Goal: Task Accomplishment & Management: Complete application form

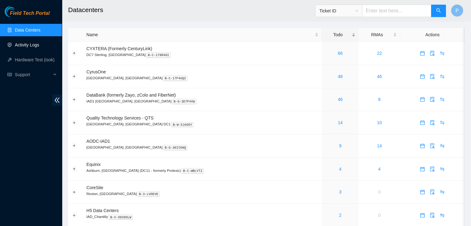
click at [27, 45] on link "Activity Logs" at bounding box center [27, 44] width 24 height 5
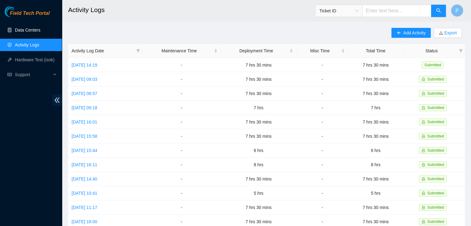
click at [31, 31] on link "Data Centers" at bounding box center [27, 30] width 25 height 5
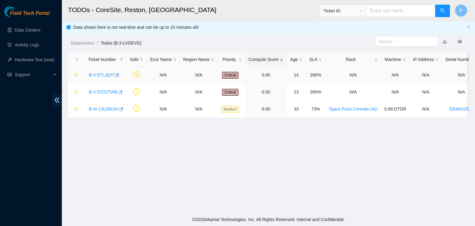
click at [100, 75] on link "B-V-5TLJQYI" at bounding box center [101, 74] width 25 height 5
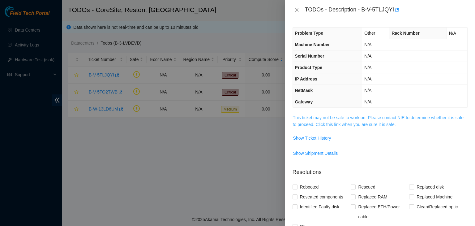
click at [310, 118] on link "This ticket may not be safe to work on. Please contact NIE to determine whether…" at bounding box center [378, 121] width 171 height 12
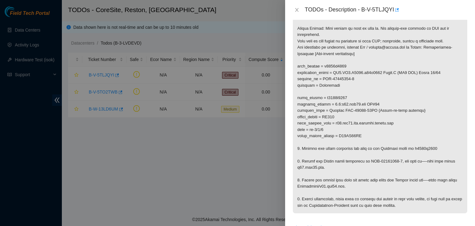
scroll to position [111, 0]
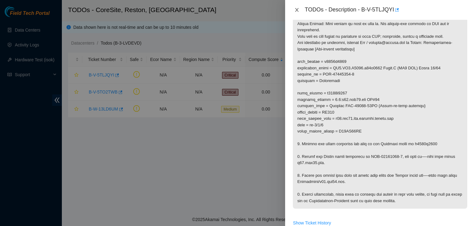
click at [297, 8] on icon "close" at bounding box center [297, 9] width 5 height 5
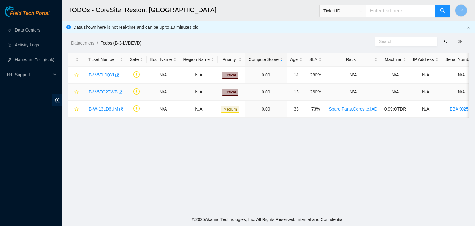
scroll to position [130, 0]
click at [105, 93] on link "B-V-5TO2TWB" at bounding box center [103, 91] width 29 height 5
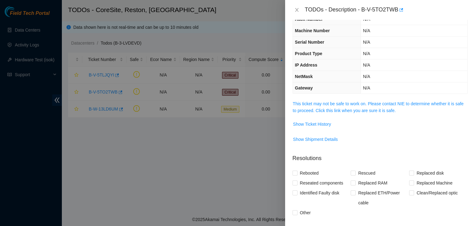
scroll to position [25, 0]
click at [320, 106] on link "This ticket may not be safe to work on. Please contact NIE to determine whether…" at bounding box center [378, 108] width 171 height 12
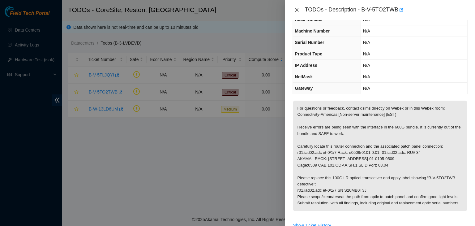
click at [296, 7] on button "Close" at bounding box center [297, 10] width 9 height 6
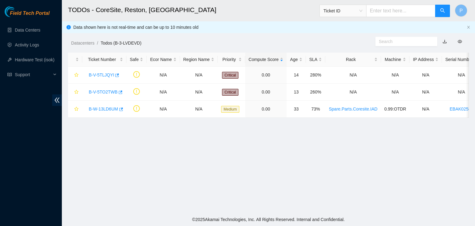
scroll to position [32, 0]
click at [107, 108] on link "B-W-13LD6UM" at bounding box center [103, 108] width 29 height 5
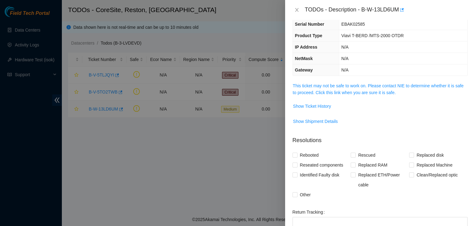
scroll to position [25, 0]
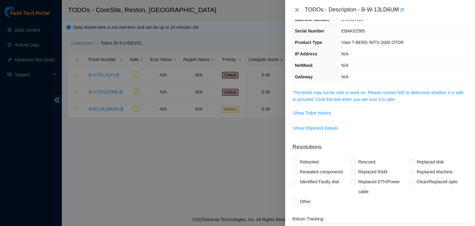
click at [297, 10] on icon "close" at bounding box center [296, 10] width 3 height 4
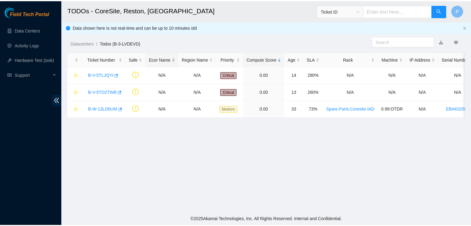
scroll to position [32, 0]
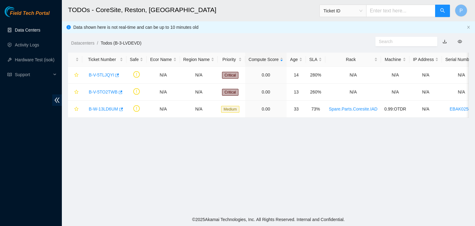
click at [28, 28] on link "Data Centers" at bounding box center [27, 30] width 25 height 5
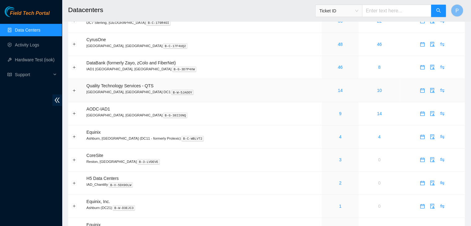
scroll to position [33, 0]
click at [339, 184] on link "2" at bounding box center [340, 182] width 2 height 5
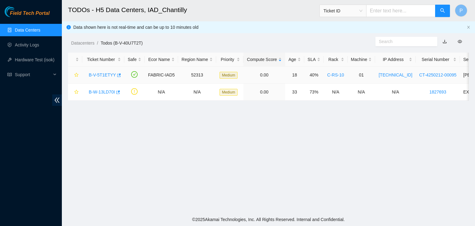
click at [99, 76] on link "B-V-5T1ETYY" at bounding box center [102, 74] width 27 height 5
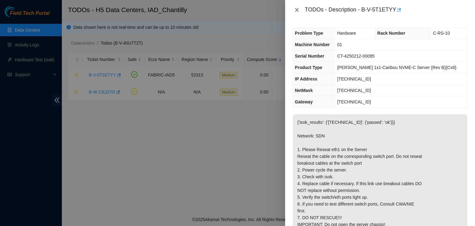
click at [297, 11] on icon "close" at bounding box center [297, 9] width 5 height 5
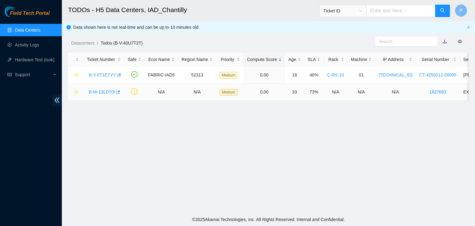
click at [103, 94] on link "B-W-13LD70I" at bounding box center [102, 91] width 26 height 5
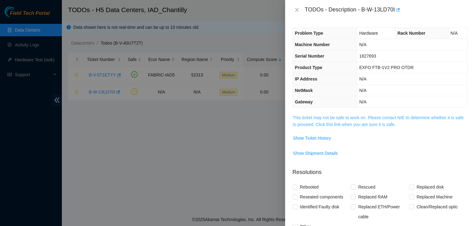
click at [300, 115] on link "This ticket may not be safe to work on. Please contact NIE to determine whether…" at bounding box center [378, 121] width 171 height 12
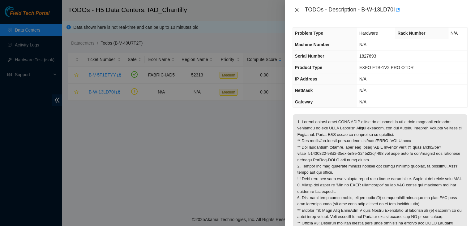
click at [296, 9] on icon "close" at bounding box center [297, 9] width 5 height 5
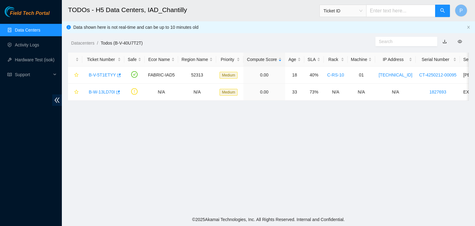
click at [37, 32] on link "Data Centers" at bounding box center [27, 30] width 25 height 5
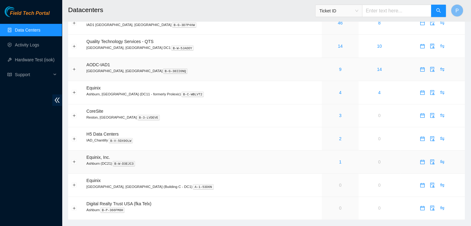
scroll to position [76, 0]
click at [339, 163] on link "1" at bounding box center [340, 162] width 2 height 5
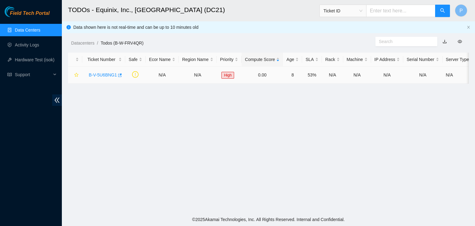
click at [106, 76] on link "B-V-5U6BNG1" at bounding box center [103, 74] width 28 height 5
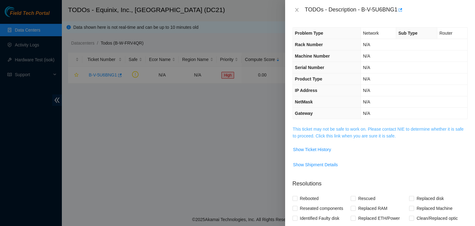
click at [319, 133] on link "This ticket may not be safe to work on. Please contact NIE to determine whether…" at bounding box center [378, 133] width 171 height 12
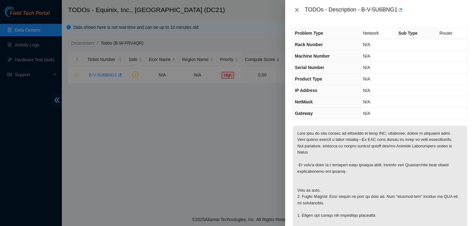
click at [295, 11] on icon "close" at bounding box center [297, 9] width 5 height 5
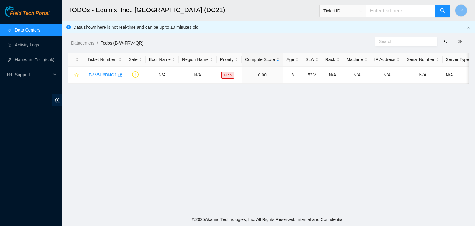
click at [32, 32] on link "Data Centers" at bounding box center [27, 30] width 25 height 5
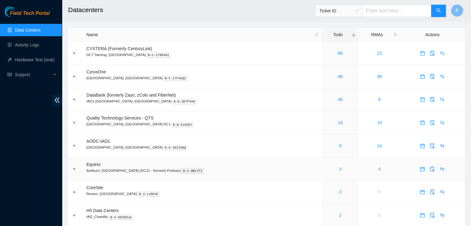
click at [339, 168] on link "4" at bounding box center [340, 169] width 2 height 5
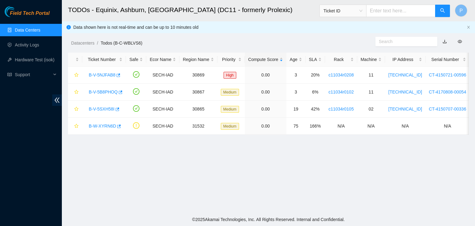
click at [24, 28] on link "Data Centers" at bounding box center [27, 30] width 25 height 5
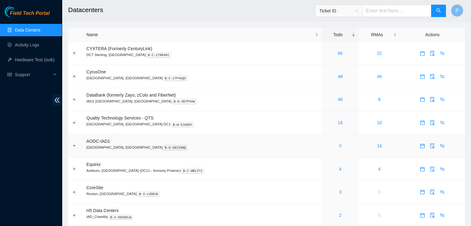
click at [339, 144] on link "9" at bounding box center [340, 145] width 2 height 5
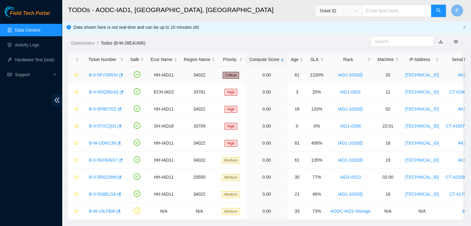
click at [105, 74] on link "B-V-5FYGROV" at bounding box center [103, 74] width 29 height 5
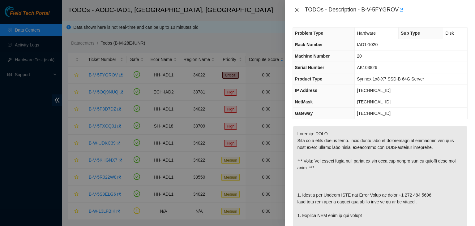
click at [297, 9] on icon "close" at bounding box center [296, 10] width 3 height 4
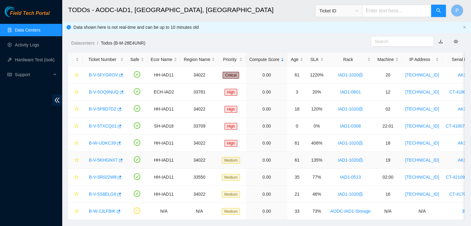
scroll to position [17, 0]
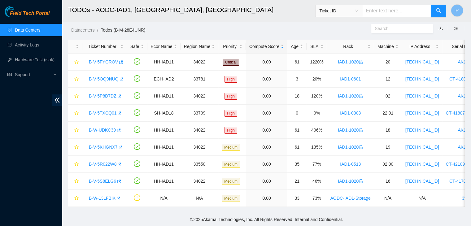
click at [28, 32] on link "Data Centers" at bounding box center [27, 30] width 25 height 5
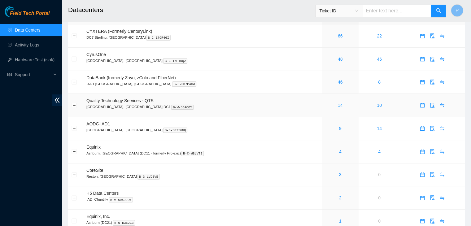
click at [338, 107] on link "14" at bounding box center [340, 105] width 5 height 5
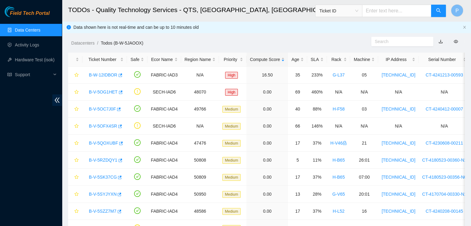
click at [28, 23] on ul "Data Centers Activity Logs Hardware Test (isok) Support" at bounding box center [31, 52] width 62 height 59
click at [28, 29] on link "Data Centers" at bounding box center [27, 30] width 25 height 5
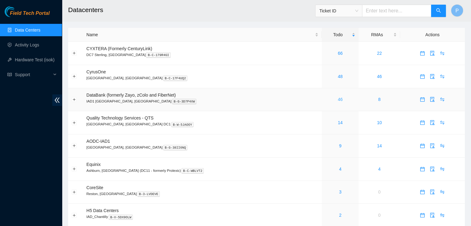
click at [338, 101] on link "46" at bounding box center [340, 99] width 5 height 5
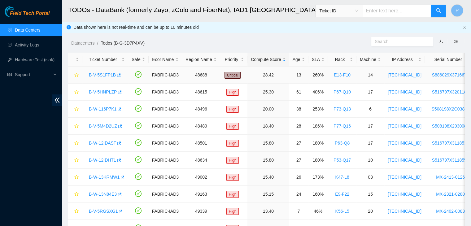
click at [105, 71] on div "B-V-5S1FP1B" at bounding box center [105, 75] width 39 height 10
click at [104, 74] on link "B-V-5S1FP1B" at bounding box center [102, 74] width 27 height 5
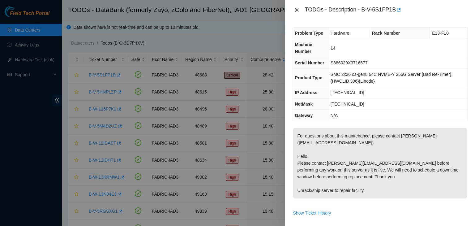
click at [296, 11] on icon "close" at bounding box center [297, 9] width 5 height 5
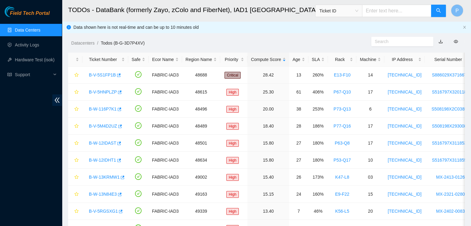
click at [40, 32] on link "Data Centers" at bounding box center [27, 30] width 25 height 5
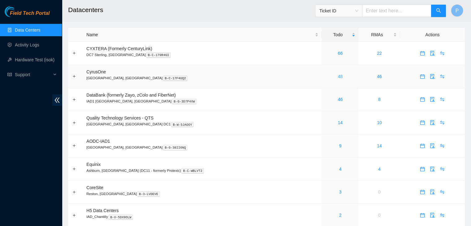
click at [338, 76] on link "48" at bounding box center [340, 76] width 5 height 5
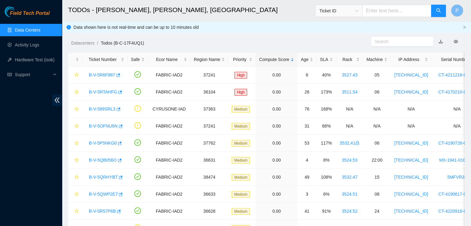
click at [32, 31] on link "Data Centers" at bounding box center [27, 30] width 25 height 5
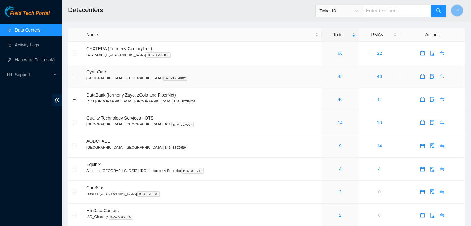
click at [338, 74] on link "48" at bounding box center [340, 76] width 5 height 5
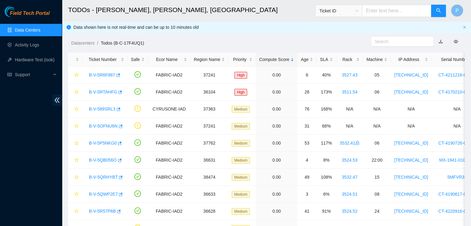
click at [40, 32] on link "Data Centers" at bounding box center [27, 30] width 25 height 5
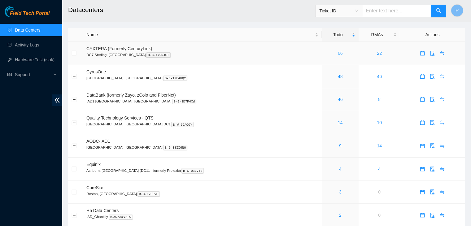
click at [338, 52] on link "66" at bounding box center [340, 53] width 5 height 5
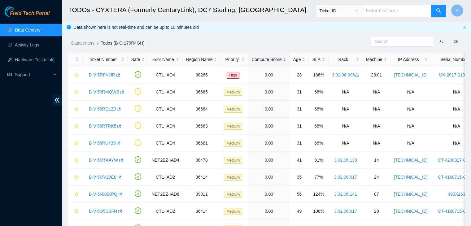
click at [31, 32] on link "Data Centers" at bounding box center [27, 30] width 25 height 5
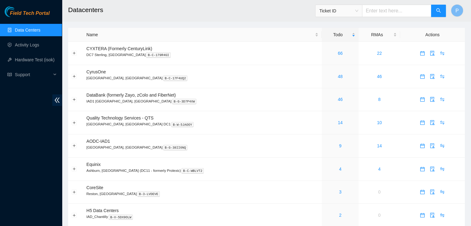
click at [46, 193] on div "Field Tech Portal Data Centers Activity Logs Hardware Test (isok) Support" at bounding box center [31, 116] width 62 height 220
click at [6, 175] on div "Field Tech Portal Data Centers Activity Logs Hardware Test (isok) Support" at bounding box center [31, 116] width 62 height 220
click at [31, 42] on link "Activity Logs" at bounding box center [27, 44] width 24 height 5
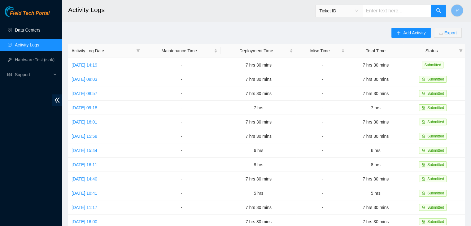
click at [31, 32] on link "Data Centers" at bounding box center [27, 30] width 25 height 5
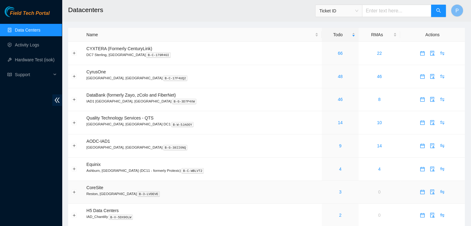
click at [358, 198] on td "0" at bounding box center [378, 192] width 41 height 23
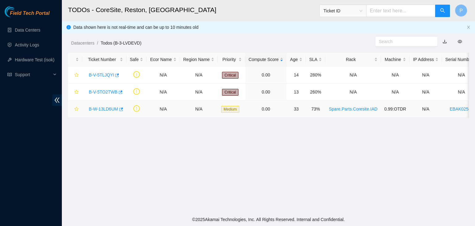
click at [102, 111] on link "B-W-13LD6UM" at bounding box center [103, 108] width 29 height 5
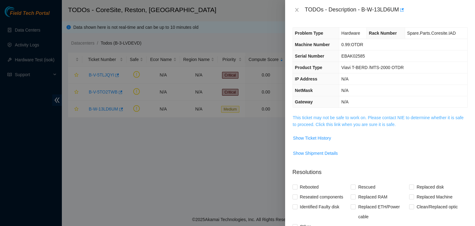
click at [315, 126] on link "This ticket may not be safe to work on. Please contact NIE to determine whether…" at bounding box center [378, 121] width 171 height 12
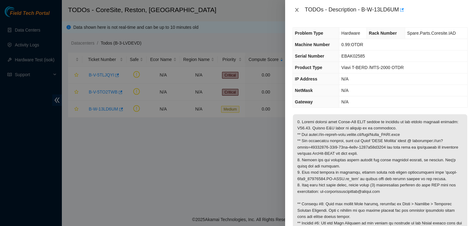
click at [295, 11] on icon "close" at bounding box center [297, 9] width 5 height 5
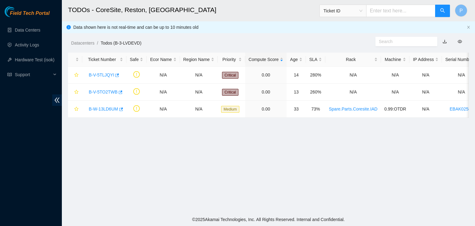
click at [8, 161] on div "Field Tech Portal Data Centers Activity Logs Hardware Test (isok) Support" at bounding box center [31, 116] width 62 height 220
click at [0, 199] on div "Field Tech Portal Data Centers Activity Logs Hardware Test (isok) Support" at bounding box center [31, 116] width 62 height 220
click at [106, 112] on div "B-W-13LD6UM" at bounding box center [104, 109] width 37 height 10
click at [106, 110] on link "B-W-13LD6UM" at bounding box center [103, 108] width 29 height 5
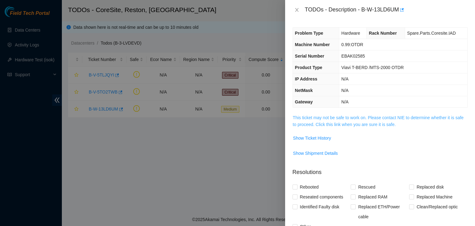
click at [316, 121] on link "This ticket may not be safe to work on. Please contact NIE to determine whether…" at bounding box center [378, 121] width 171 height 12
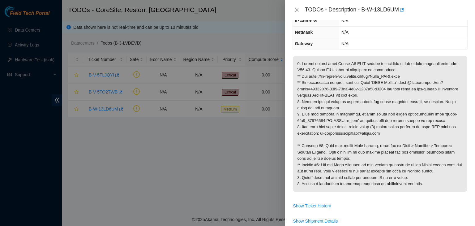
scroll to position [58, 0]
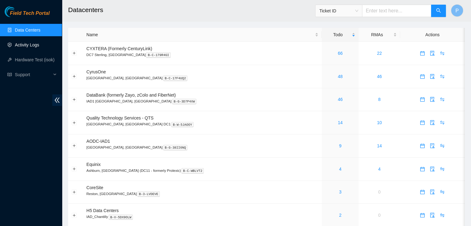
click at [20, 44] on link "Activity Logs" at bounding box center [27, 44] width 24 height 5
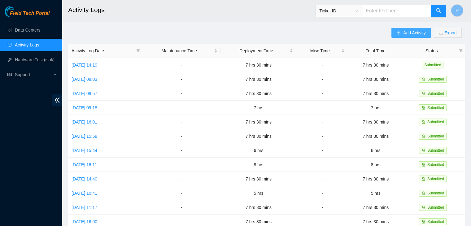
click at [415, 36] on span "Add Activity" at bounding box center [414, 32] width 22 height 7
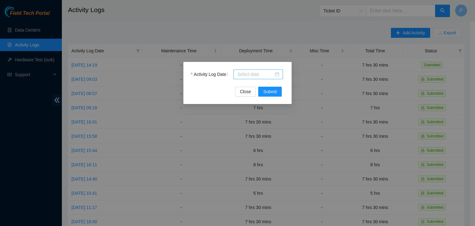
click at [255, 77] on div at bounding box center [259, 74] width 50 height 10
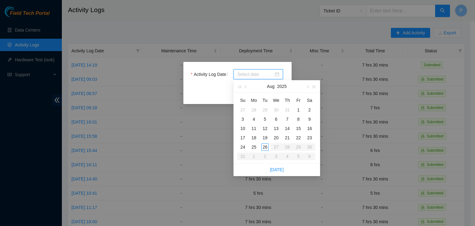
click at [255, 77] on input "Activity Log Date" at bounding box center [255, 74] width 37 height 7
type input "2025-08-20"
click at [276, 138] on div "20" at bounding box center [276, 137] width 7 height 7
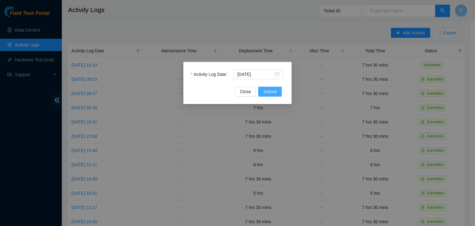
click at [266, 92] on span "Submit" at bounding box center [270, 91] width 14 height 7
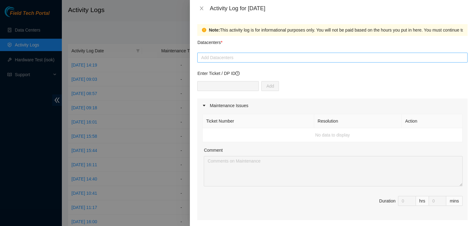
click at [250, 58] on div at bounding box center [332, 57] width 267 height 7
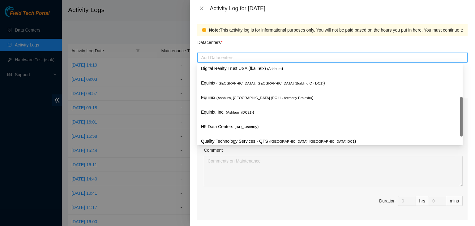
scroll to position [76, 0]
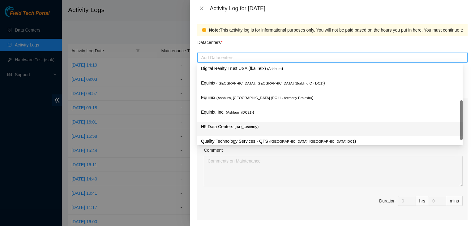
click at [246, 128] on span "( IAD_Chantilly" at bounding box center [246, 127] width 23 height 4
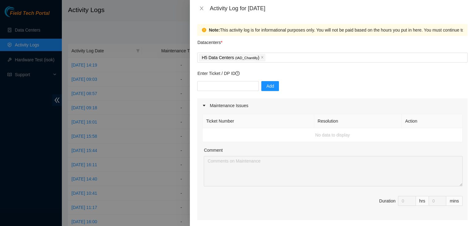
click at [0, 199] on div at bounding box center [237, 113] width 475 height 226
click at [216, 84] on input "text" at bounding box center [228, 86] width 62 height 10
paste input "DP82711"
type input "DP82711"
click at [272, 85] on button "Add" at bounding box center [271, 86] width 18 height 10
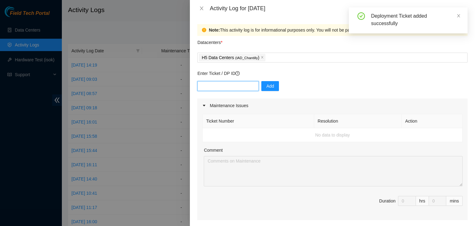
click at [233, 87] on input "text" at bounding box center [228, 86] width 62 height 10
paste input "DP82714"
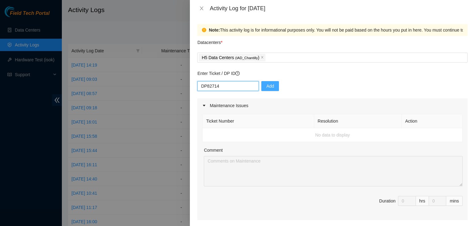
type input "DP82714"
click at [266, 83] on span "Add" at bounding box center [270, 86] width 8 height 7
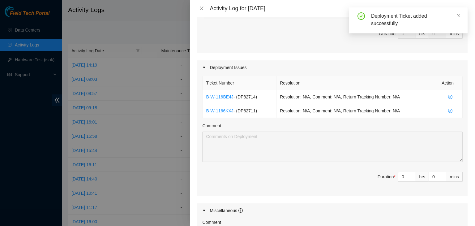
scroll to position [168, 0]
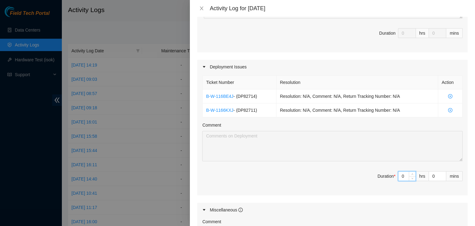
click at [400, 175] on input "0" at bounding box center [407, 175] width 17 height 9
type input "07"
type input "7"
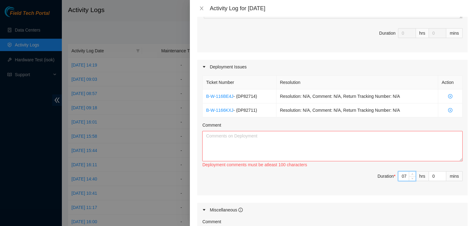
type input "0"
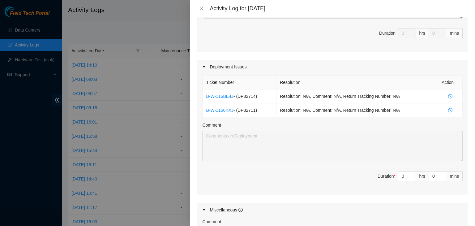
click at [460, 105] on div "Ticket Number Resolution Action B-W-116BE4J - ( DP82714 ) Resolution: N/A, Comm…" at bounding box center [332, 134] width 271 height 121
click at [401, 177] on input "0" at bounding box center [407, 175] width 17 height 9
type input "08"
type input "8"
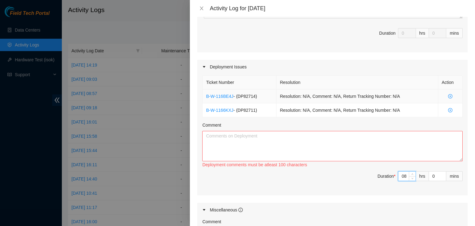
type input "8"
click at [313, 98] on td "Resolution: N/A, Comment: N/A, Return Tracking Number: N/A" at bounding box center [358, 96] width 162 height 14
click at [313, 105] on td "Resolution: N/A, Comment: N/A, Return Tracking Number: N/A" at bounding box center [358, 110] width 162 height 14
click at [266, 147] on textarea "Comment" at bounding box center [332, 146] width 261 height 30
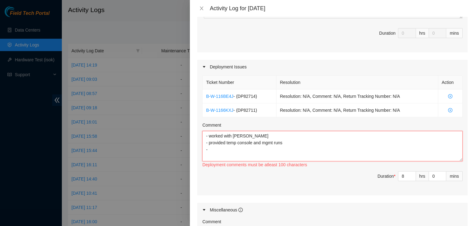
click at [286, 142] on textarea "- worked with NIE Pat - provided temp console and mgmt runs -" at bounding box center [332, 146] width 261 height 30
click at [327, 142] on textarea "- worked with NIE Pat - provided temp console and mgmt runs for Pat to work on …" at bounding box center [332, 146] width 261 height 30
click at [204, 151] on textarea "- worked with NIE Pat - provided temp console and mgmt runs for Pat to work on …" at bounding box center [332, 146] width 261 height 30
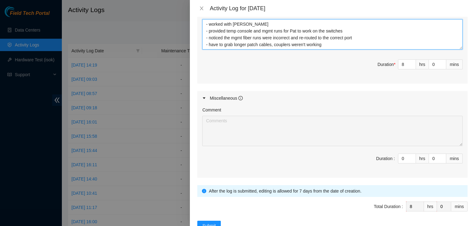
scroll to position [297, 0]
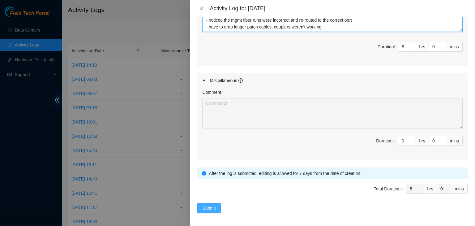
type textarea "- worked with NIE Pat - provided temp console and mgmt runs for Pat to work on …"
click at [213, 208] on span "Submit" at bounding box center [209, 208] width 14 height 7
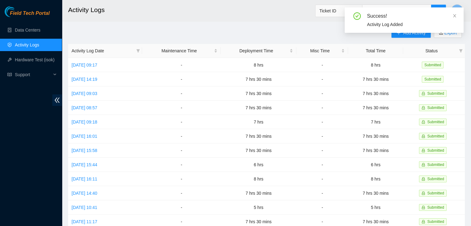
click at [400, 36] on div "Success! Activity Log Added" at bounding box center [403, 22] width 119 height 30
click at [455, 14] on icon "close" at bounding box center [454, 16] width 4 height 4
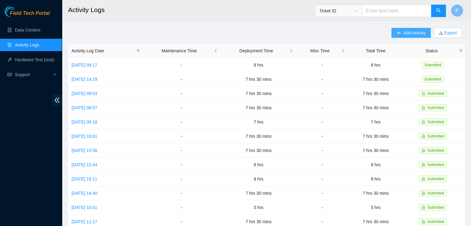
click at [404, 37] on button "Add Activity" at bounding box center [410, 33] width 39 height 10
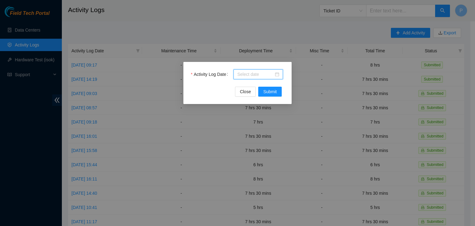
click at [264, 77] on input "Activity Log Date" at bounding box center [255, 74] width 37 height 7
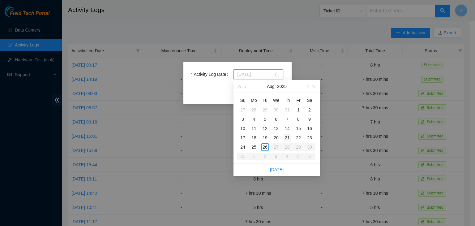
type input "2025-08-21"
click at [287, 138] on div "21" at bounding box center [287, 137] width 7 height 7
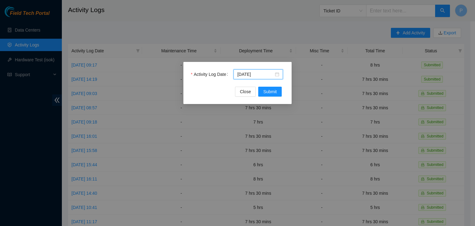
click at [270, 97] on div "Activity Log Date 2025-08-21 Close Submit" at bounding box center [238, 83] width 108 height 42
click at [270, 96] on button "Submit" at bounding box center [270, 92] width 24 height 10
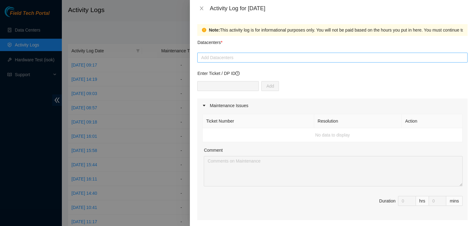
click at [249, 60] on div at bounding box center [332, 57] width 267 height 7
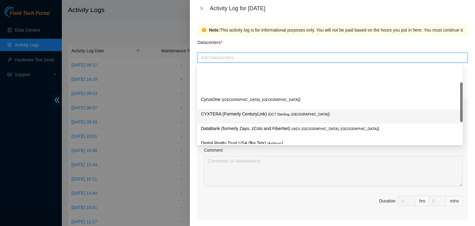
scroll to position [84, 0]
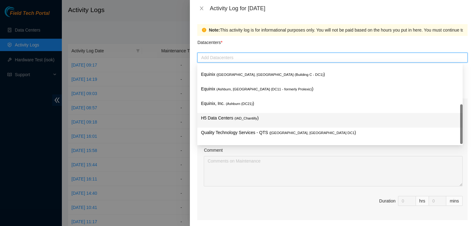
click at [238, 119] on span "( IAD_Chantilly" at bounding box center [246, 118] width 23 height 4
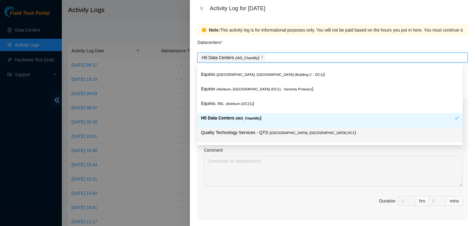
click at [198, 167] on div "Ticket Number Resolution Action No data to display Comment Duration 0 hrs 0 mins" at bounding box center [332, 166] width 271 height 107
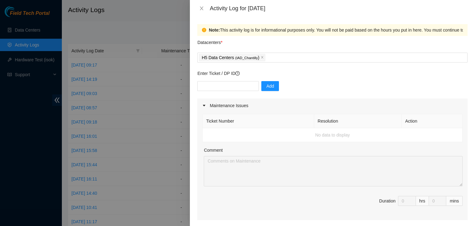
click at [462, 119] on div "Ticket Number Resolution Action No data to display Comment Duration 0 hrs 0 mins" at bounding box center [332, 166] width 271 height 107
click at [214, 87] on input "text" at bounding box center [228, 86] width 62 height 10
paste input "DP82714"
type input "DP82714"
click at [266, 84] on span "Add" at bounding box center [270, 86] width 8 height 7
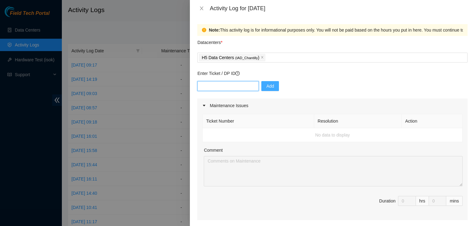
click at [244, 86] on input "text" at bounding box center [228, 86] width 62 height 10
paste input "DP82711"
type input "DP82711"
click at [266, 83] on span "Add" at bounding box center [270, 86] width 8 height 7
click at [228, 84] on input "text" at bounding box center [228, 86] width 62 height 10
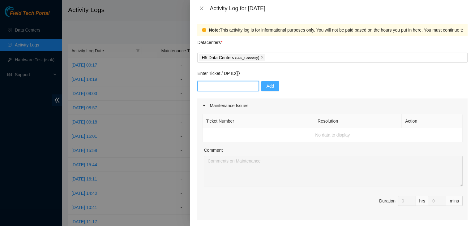
paste input "DP82712"
type input "DP82712"
click at [266, 88] on span "Add" at bounding box center [270, 86] width 8 height 7
click at [216, 88] on input "text" at bounding box center [228, 86] width 62 height 10
paste input "DP69882"
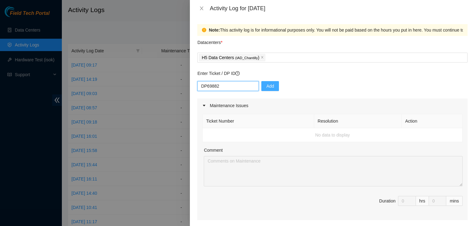
type input "DP69882"
click at [270, 90] on button "Add" at bounding box center [271, 86] width 18 height 10
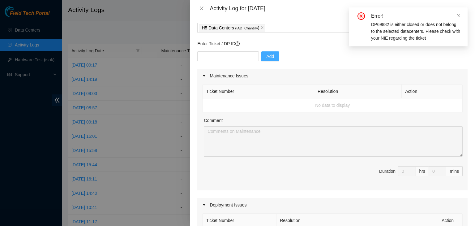
scroll to position [29, 0]
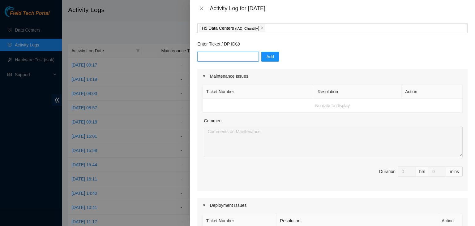
click at [210, 59] on input "text" at bounding box center [228, 57] width 62 height 10
paste input "DP69882"
type input "DP69882"
click at [269, 56] on span "Add" at bounding box center [270, 56] width 8 height 7
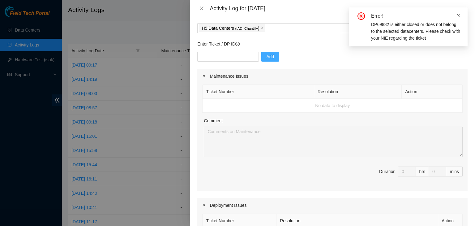
click at [461, 16] on icon "close" at bounding box center [459, 16] width 4 height 4
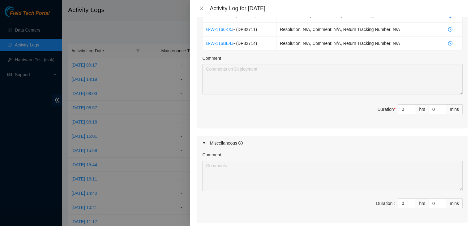
scroll to position [253, 0]
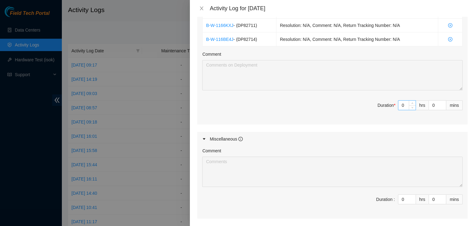
click at [401, 104] on input "0" at bounding box center [407, 105] width 17 height 9
type input "07"
type input "7"
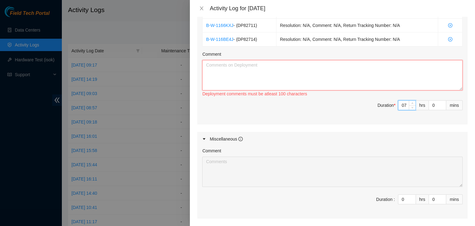
type input "7"
click at [256, 65] on textarea "Comment" at bounding box center [332, 75] width 261 height 30
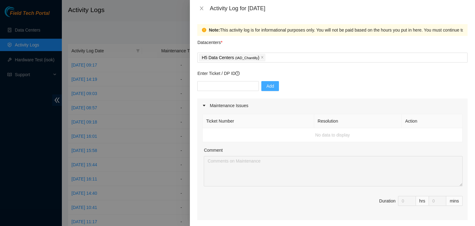
scroll to position [311, 0]
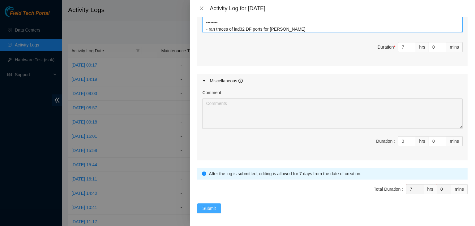
type textarea "- continued working with NIE Pat from yesterday - FT David V brought 60ft patch…"
click at [208, 205] on span "Submit" at bounding box center [209, 208] width 14 height 7
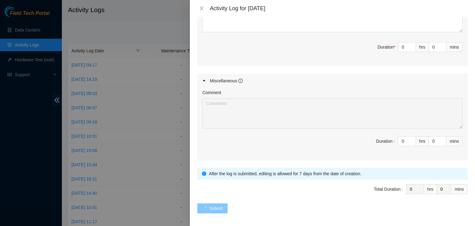
scroll to position [0, 0]
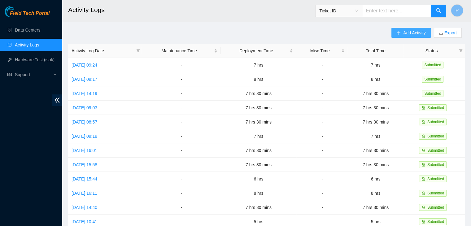
click at [413, 32] on span "Add Activity" at bounding box center [414, 32] width 22 height 7
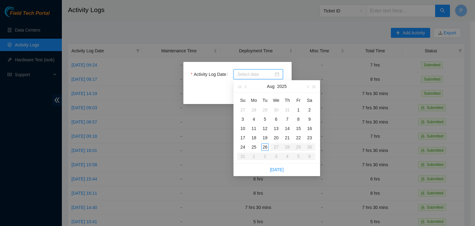
click at [245, 76] on input "Activity Log Date" at bounding box center [255, 74] width 37 height 7
type input "2025-08-23"
type input "2025-08-22"
click at [300, 138] on div "22" at bounding box center [298, 137] width 7 height 7
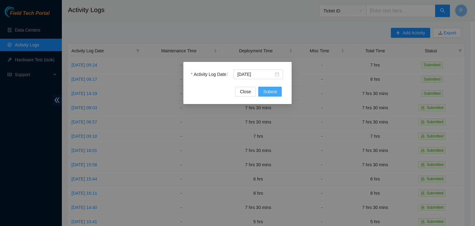
click at [270, 91] on span "Submit" at bounding box center [270, 91] width 14 height 7
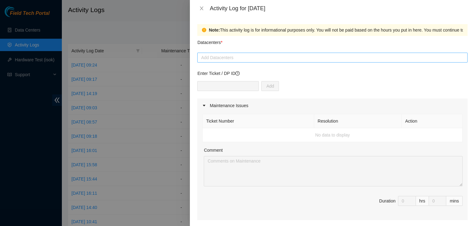
click at [241, 57] on div at bounding box center [332, 57] width 267 height 7
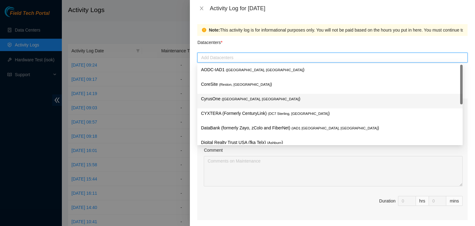
scroll to position [84, 0]
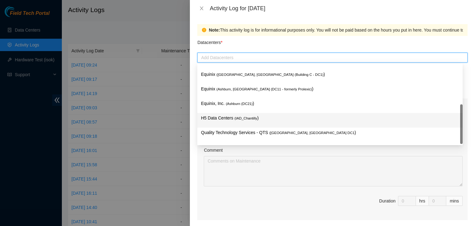
click at [228, 125] on div "H5 Data Centers ( IAD_Chantilly )" at bounding box center [330, 120] width 258 height 11
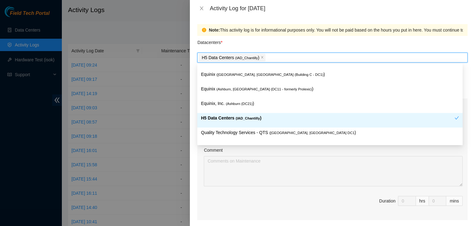
click at [232, 118] on p "H5 Data Centers ( IAD_Chantilly )" at bounding box center [328, 118] width 254 height 7
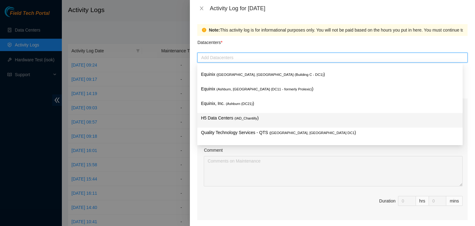
click at [223, 123] on div "H5 Data Centers ( IAD_Chantilly )" at bounding box center [330, 120] width 258 height 11
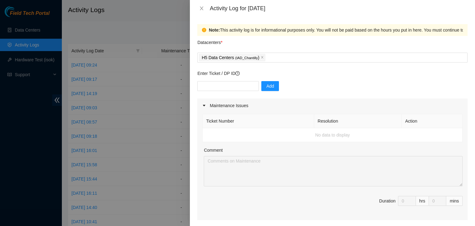
click at [203, 160] on div "Ticket Number Resolution Action No data to display Comment Duration 0 hrs 0 mins" at bounding box center [332, 166] width 271 height 107
click at [458, 121] on th "Action" at bounding box center [432, 121] width 61 height 14
click at [235, 87] on input "text" at bounding box center [228, 86] width 62 height 10
paste input "DP82682"
type input "DP82682"
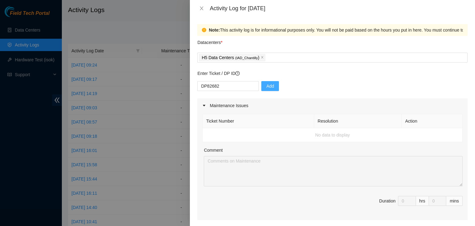
click at [266, 89] on span "Add" at bounding box center [270, 86] width 8 height 7
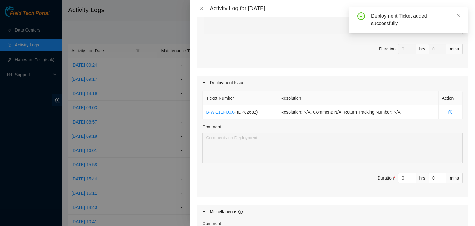
scroll to position [154, 0]
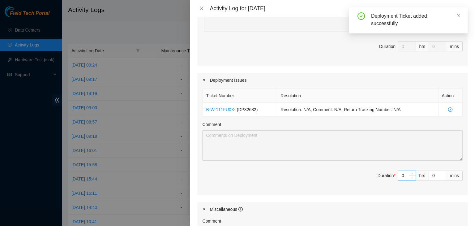
click at [401, 175] on input "0" at bounding box center [407, 175] width 17 height 9
type input "07"
type input "7"
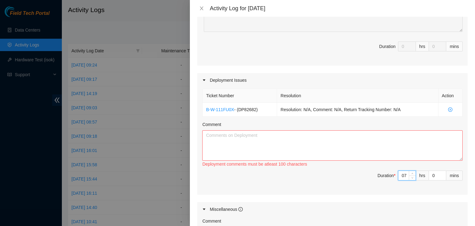
type input "7"
type input "3"
type input "30"
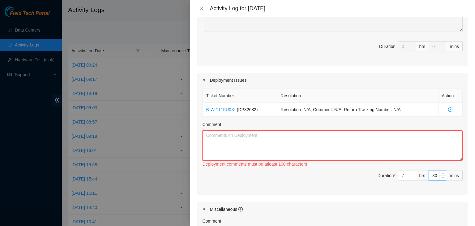
type input "30"
click at [228, 134] on textarea "Comment" at bounding box center [332, 145] width 261 height 30
paste textarea "DP82682"
type textarea "DP82682"
paste textarea "Hi Pat, EOD update: - received incoming pallet, tracking 387801581 - unpacked p…"
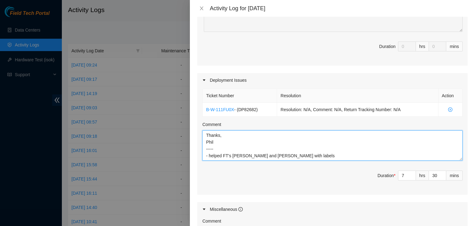
scroll to position [283, 0]
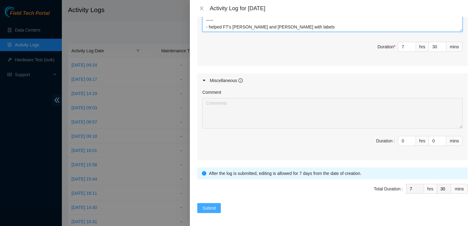
type textarea "Hi Pat, EOD update: - received incoming pallet, tracking 387801581 - unpacked p…"
click at [212, 207] on span "Submit" at bounding box center [209, 208] width 14 height 7
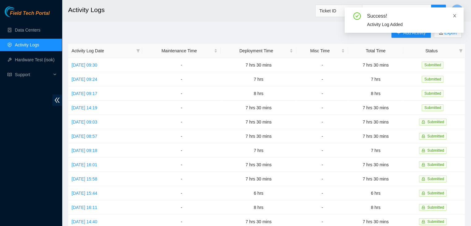
click at [455, 15] on icon "close" at bounding box center [454, 16] width 4 height 4
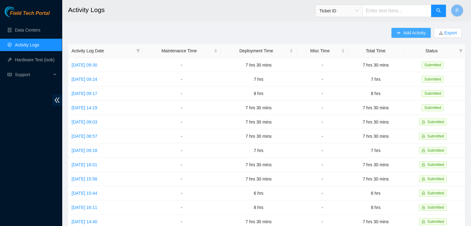
click at [411, 31] on span "Add Activity" at bounding box center [414, 32] width 22 height 7
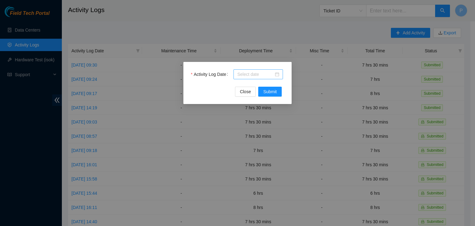
click at [247, 75] on input "Activity Log Date" at bounding box center [255, 74] width 37 height 7
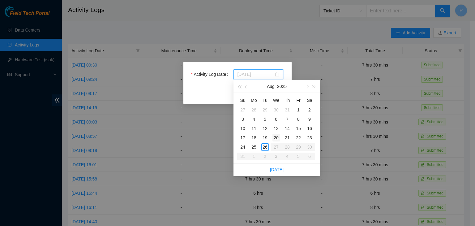
type input "2025-08-20"
type input "2025-08-25"
click at [255, 145] on div "25" at bounding box center [253, 146] width 7 height 7
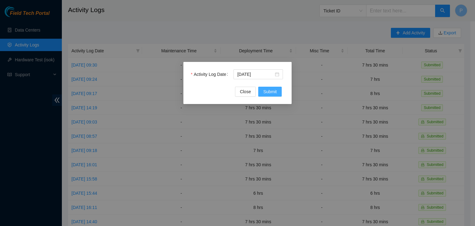
click at [269, 91] on span "Submit" at bounding box center [270, 91] width 14 height 7
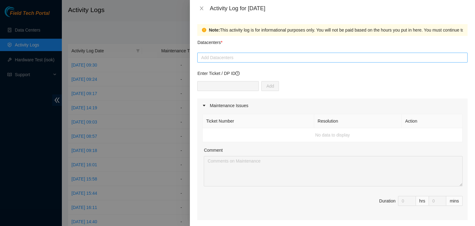
click at [249, 55] on div at bounding box center [332, 57] width 267 height 7
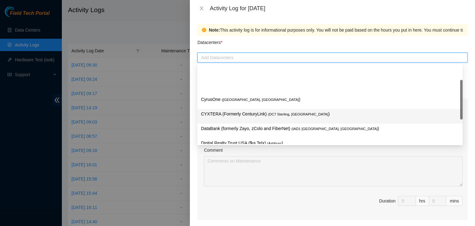
scroll to position [84, 0]
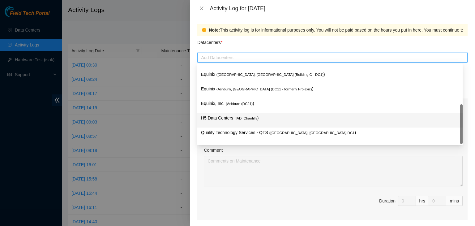
click at [239, 116] on p "H5 Data Centers ( IAD_Chantilly )" at bounding box center [330, 118] width 258 height 7
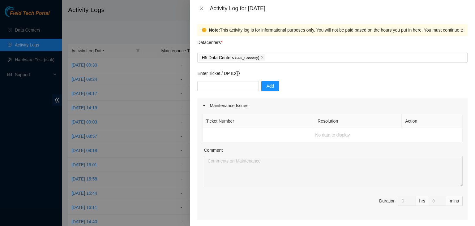
click at [1, 185] on div at bounding box center [237, 113] width 475 height 226
click at [208, 85] on input "text" at bounding box center [228, 86] width 62 height 10
paste input "DP82682"
type input "DP82682"
click at [267, 87] on span "Add" at bounding box center [270, 86] width 8 height 7
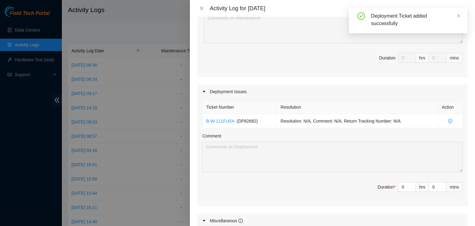
scroll to position [145, 0]
click at [400, 185] on input "0" at bounding box center [407, 184] width 17 height 9
type input "07"
type input "7"
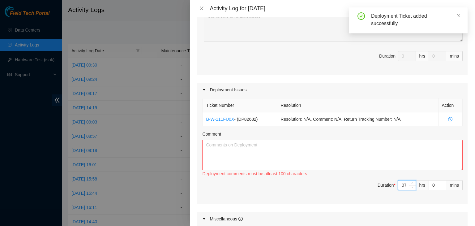
type input "7"
type input "3"
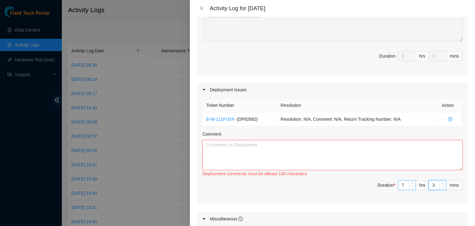
type input "30"
click at [282, 140] on textarea "Comment" at bounding box center [332, 155] width 261 height 30
paste textarea "Hi Pat, EOD update: - adjusted rack posts - prepped switches with air sleeves -…"
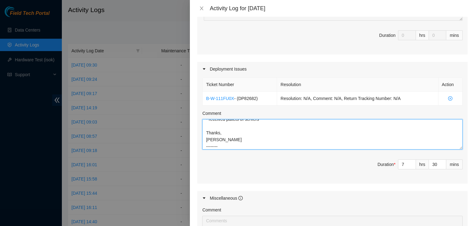
scroll to position [53, 0]
type textarea "Hi Pat, EOD update: - adjusted rack posts - prepped switches with air sleeves -…"
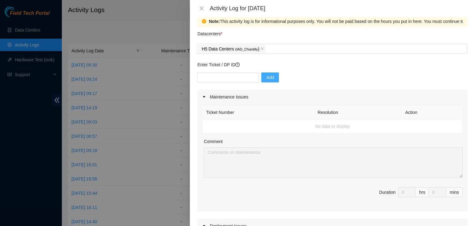
scroll to position [0, 0]
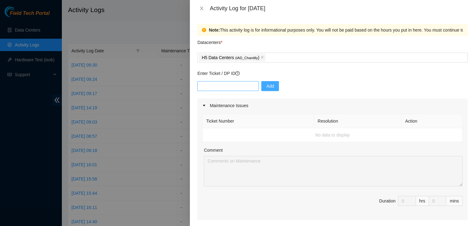
drag, startPoint x: 235, startPoint y: 93, endPoint x: 235, endPoint y: 86, distance: 7.5
click at [235, 86] on div "Add" at bounding box center [332, 89] width 271 height 17
click at [235, 86] on input "text" at bounding box center [228, 86] width 62 height 10
paste input "DP69882"
type input "DP69882"
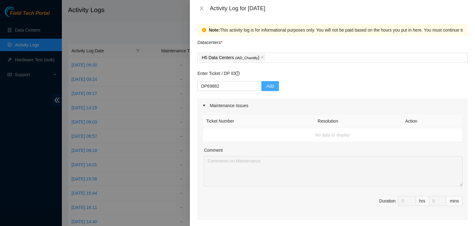
click at [269, 90] on button "Add" at bounding box center [271, 86] width 18 height 10
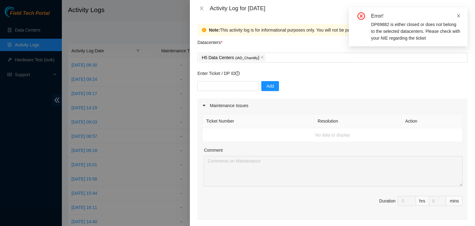
click at [461, 16] on icon "close" at bounding box center [459, 16] width 4 height 4
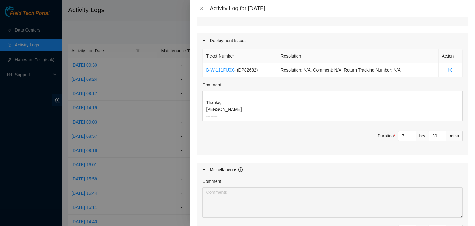
scroll to position [209, 0]
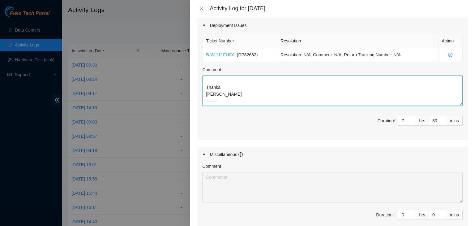
click at [222, 102] on textarea "Hi Pat, EOD update: - adjusted rack posts - prepped switches with air sleeves -…" at bounding box center [332, 91] width 261 height 30
paste textarea "DP69882"
paste textarea "Hi Nigel, EOD update: - ran red and blue dark fibers - cut tubing to length to …"
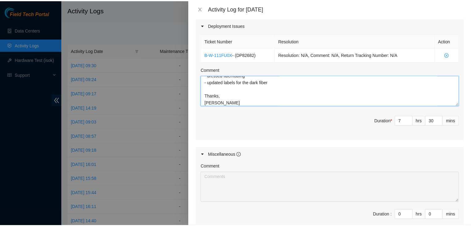
scroll to position [283, 0]
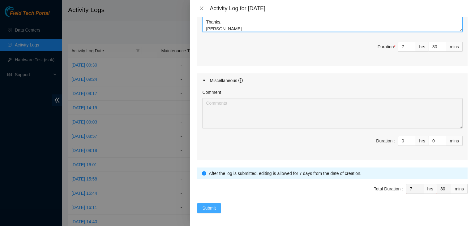
type textarea "Hi Pat, EOD update: - adjusted rack posts - prepped switches with air sleeves -…"
click at [210, 210] on button "Submit" at bounding box center [209, 208] width 24 height 10
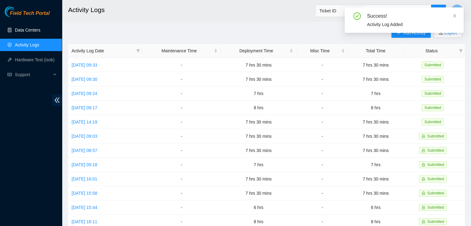
click at [26, 32] on link "Data Centers" at bounding box center [27, 30] width 25 height 5
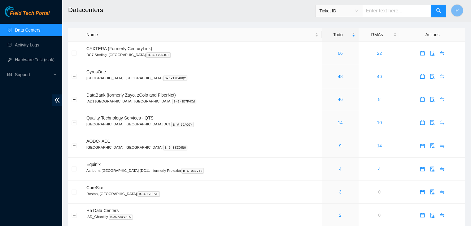
click at [31, 150] on div "Field Tech Portal Data Centers Activity Logs Hardware Test (isok) Support" at bounding box center [31, 116] width 62 height 220
click at [28, 47] on link "Activity Logs" at bounding box center [27, 44] width 24 height 5
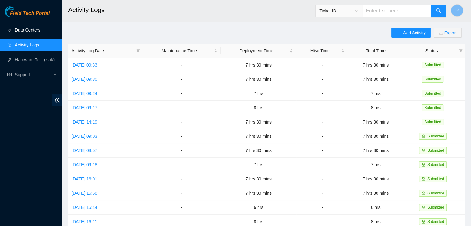
click at [40, 30] on link "Data Centers" at bounding box center [27, 30] width 25 height 5
